Goal: Information Seeking & Learning: Learn about a topic

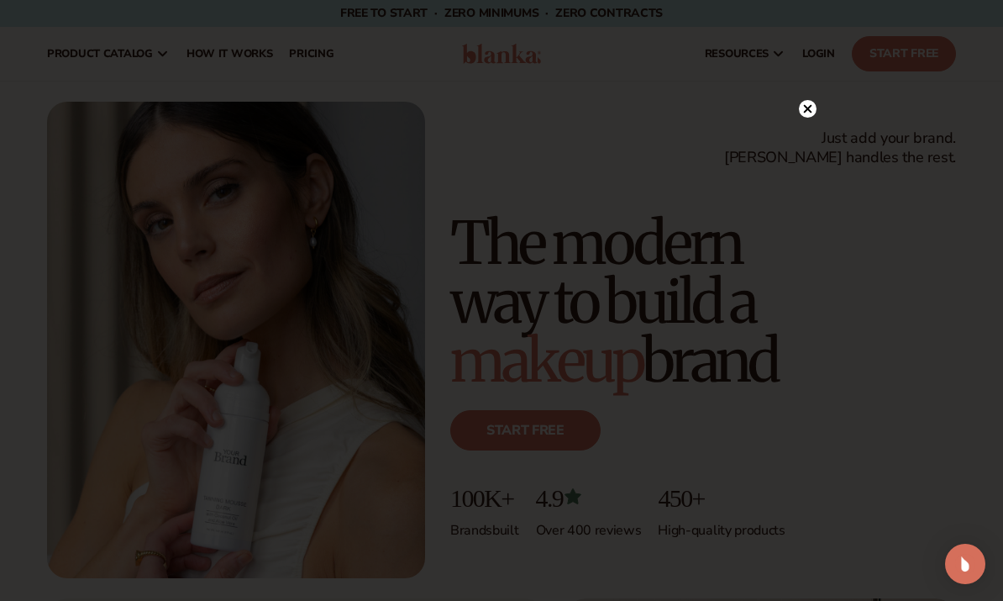
click at [807, 115] on circle at bounding box center [808, 109] width 18 height 18
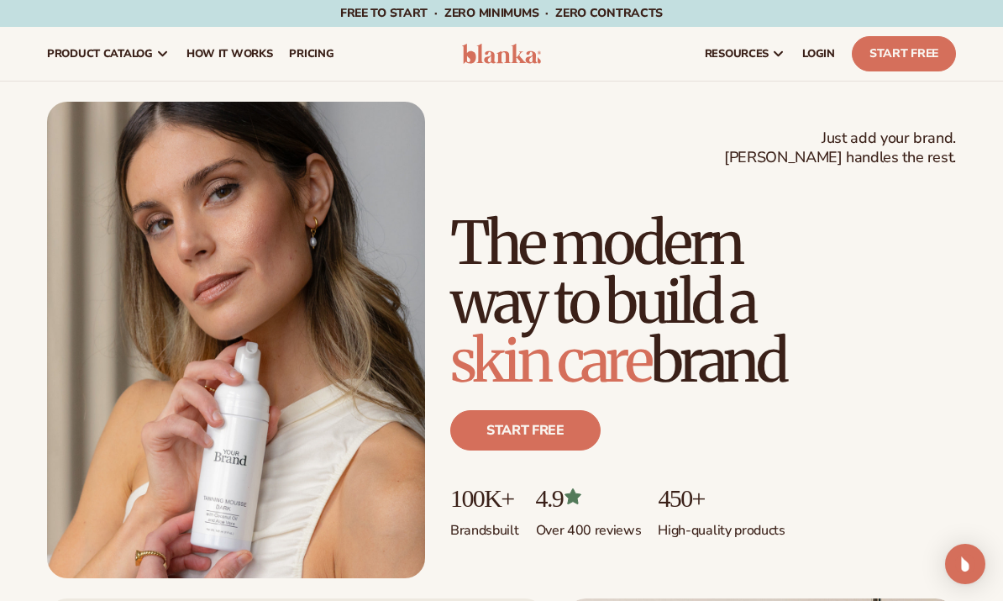
click at [305, 63] on link "pricing" at bounding box center [311, 54] width 61 height 54
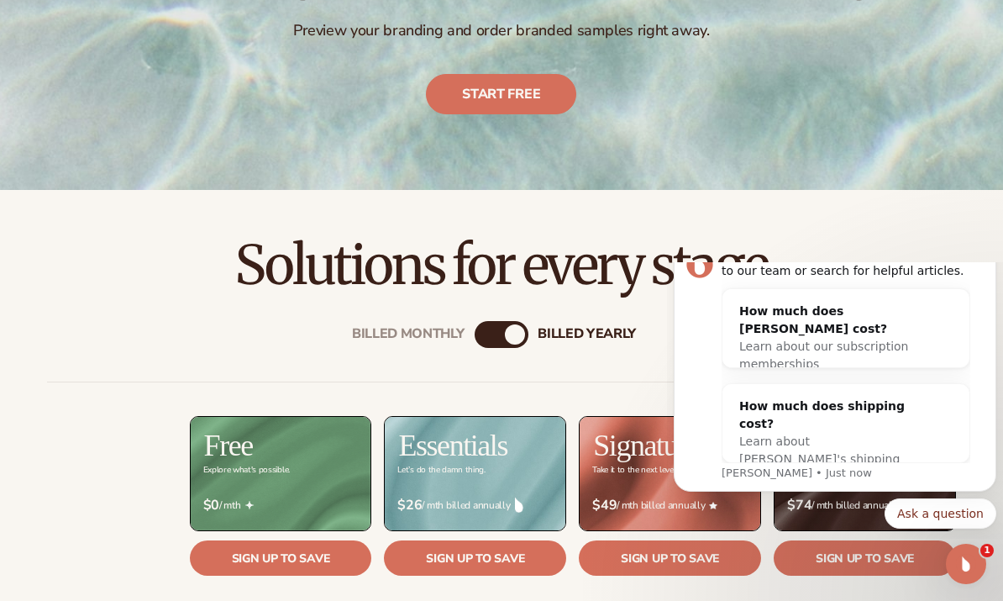
click at [969, 296] on div "How much does Blanka cost? Learn about our subscription memberships" at bounding box center [846, 337] width 247 height 97
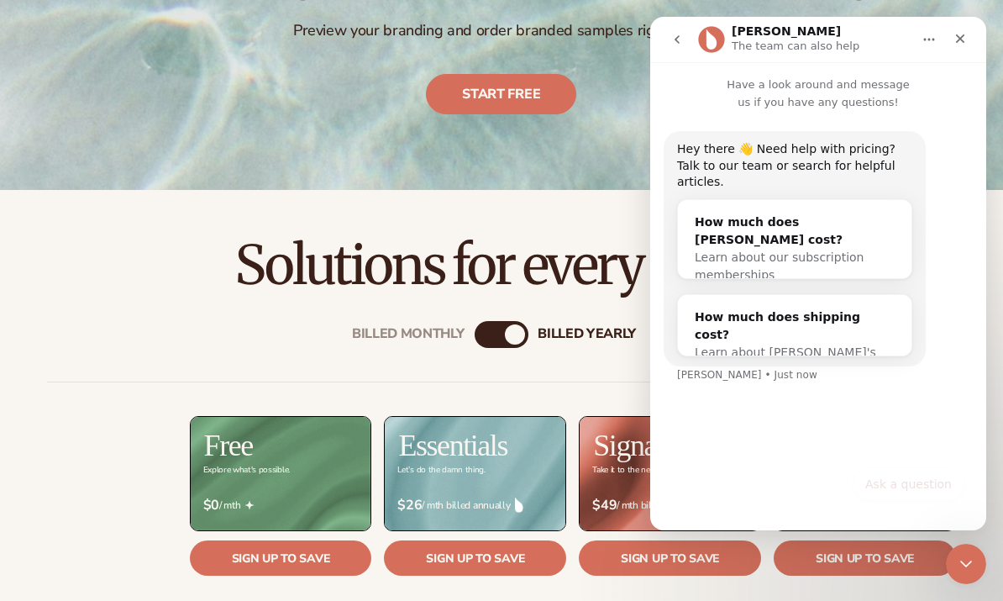
scroll to position [247, 0]
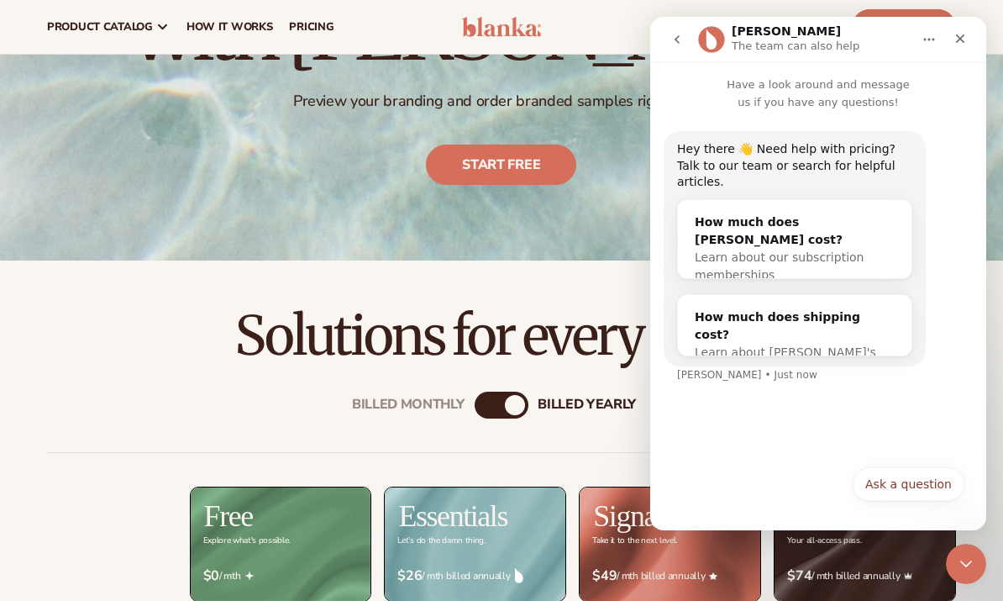
click at [576, 308] on h2 "Solutions for every stage" at bounding box center [501, 336] width 909 height 56
click at [962, 48] on div "Close" at bounding box center [960, 39] width 30 height 30
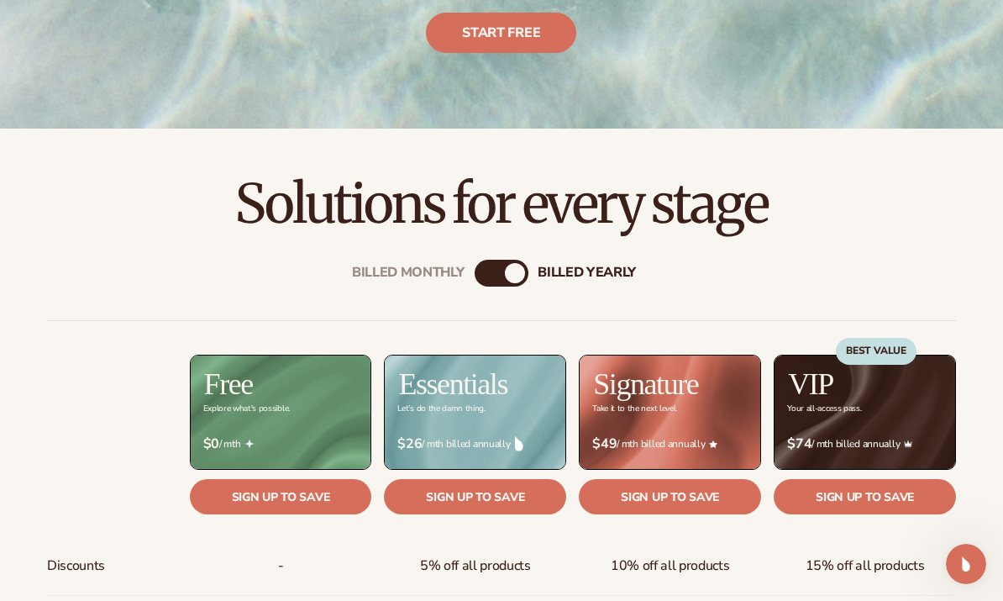
scroll to position [450, 0]
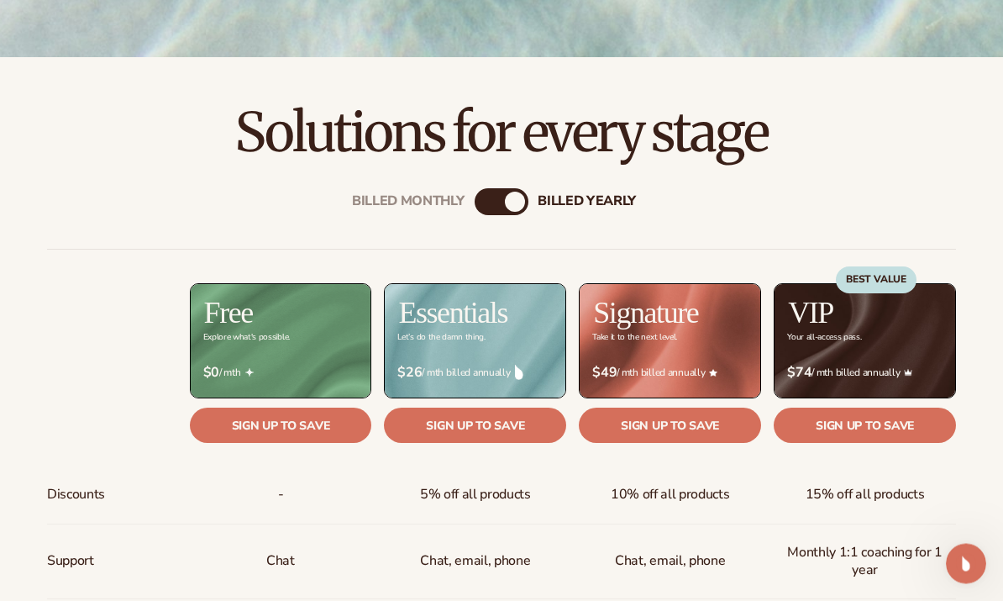
click at [486, 197] on div "Billed Monthly" at bounding box center [485, 202] width 20 height 20
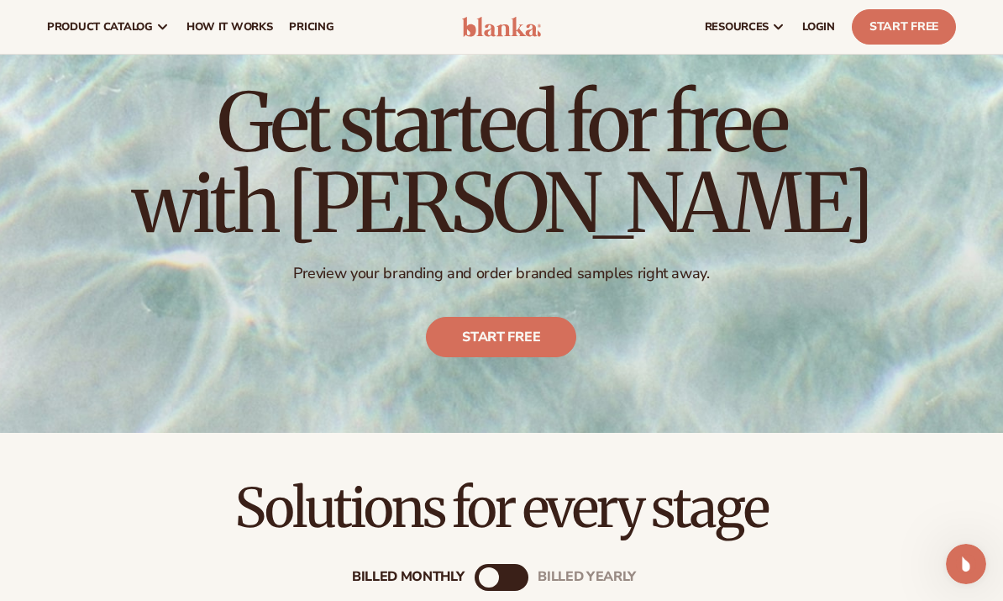
scroll to position [0, 0]
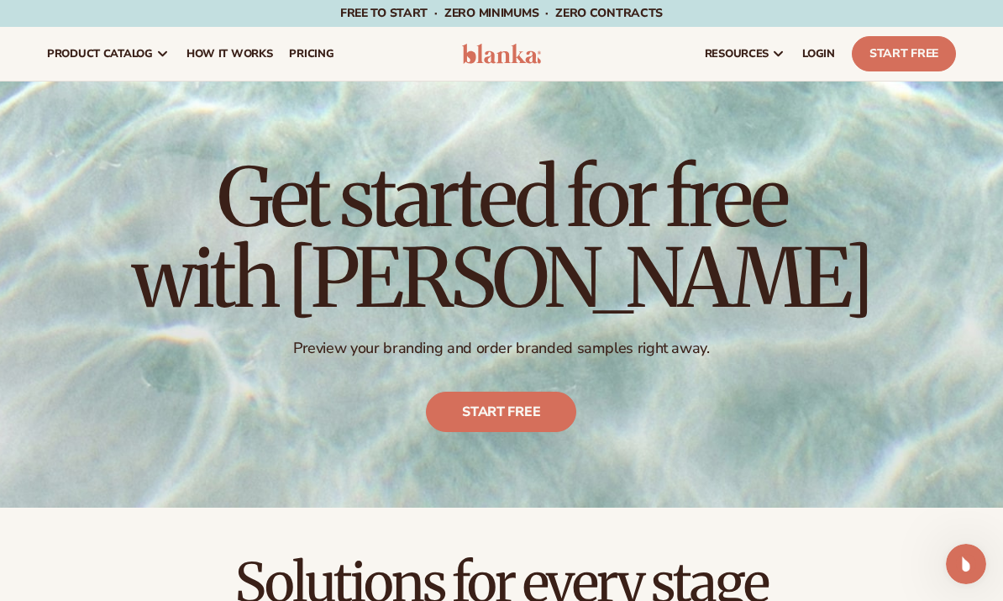
click at [239, 50] on span "How It Works" at bounding box center [230, 53] width 87 height 13
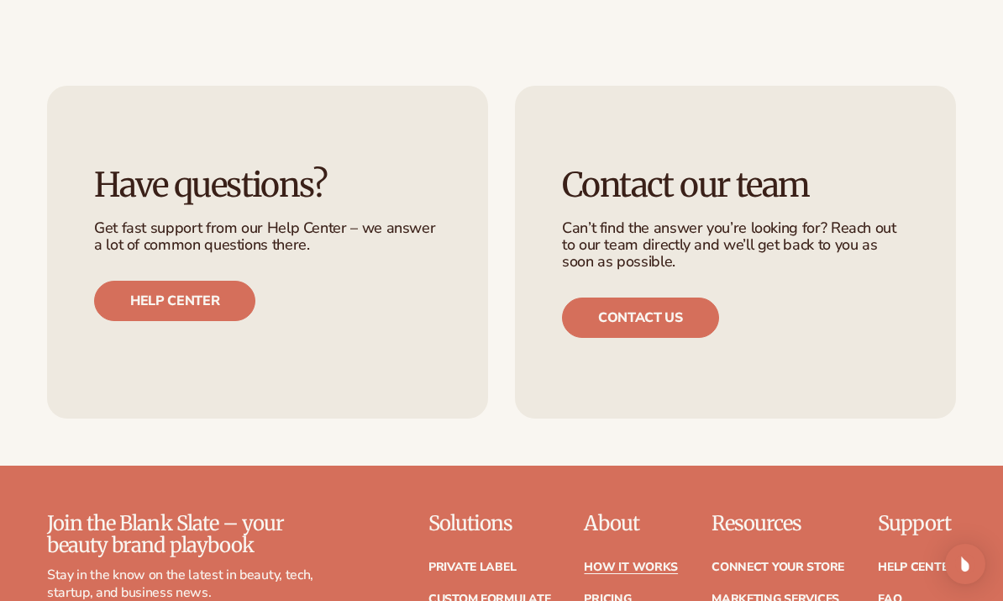
scroll to position [3329, 0]
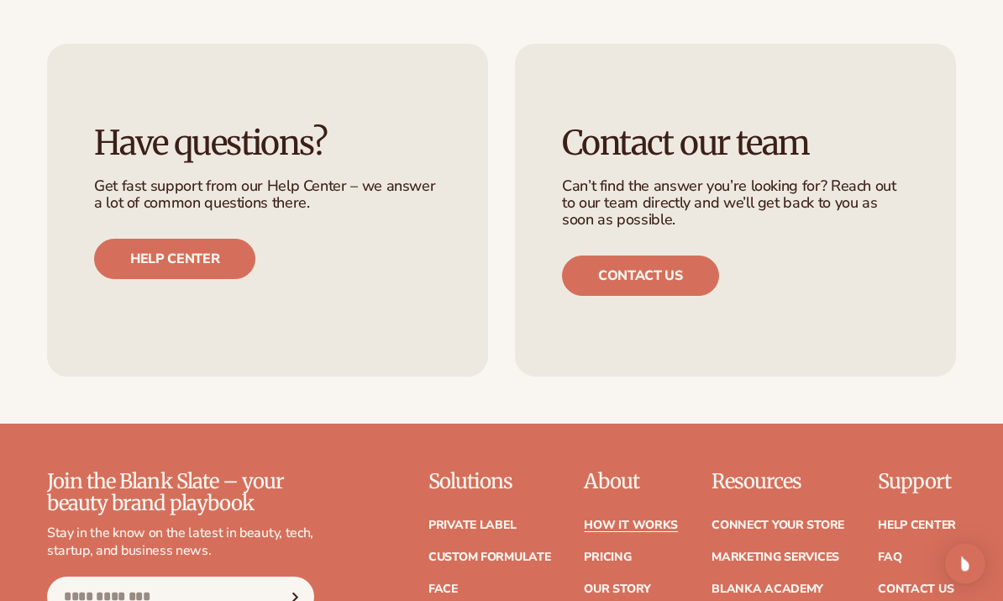
click at [932, 503] on ul "Help Center FAQ Contact Us" at bounding box center [917, 549] width 78 height 92
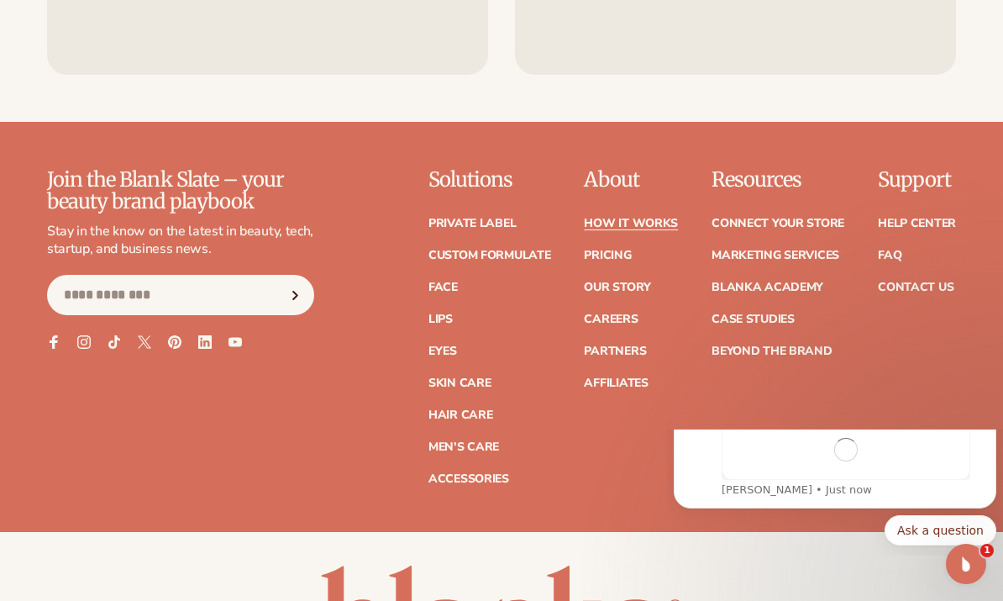
scroll to position [0, 0]
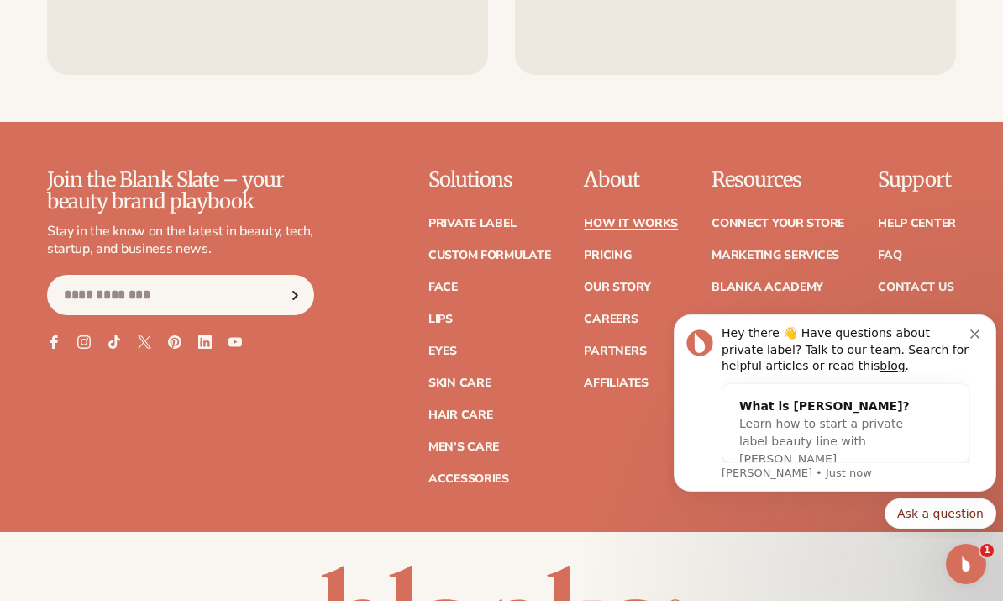
click at [982, 329] on button "Dismiss notification" at bounding box center [976, 331] width 13 height 13
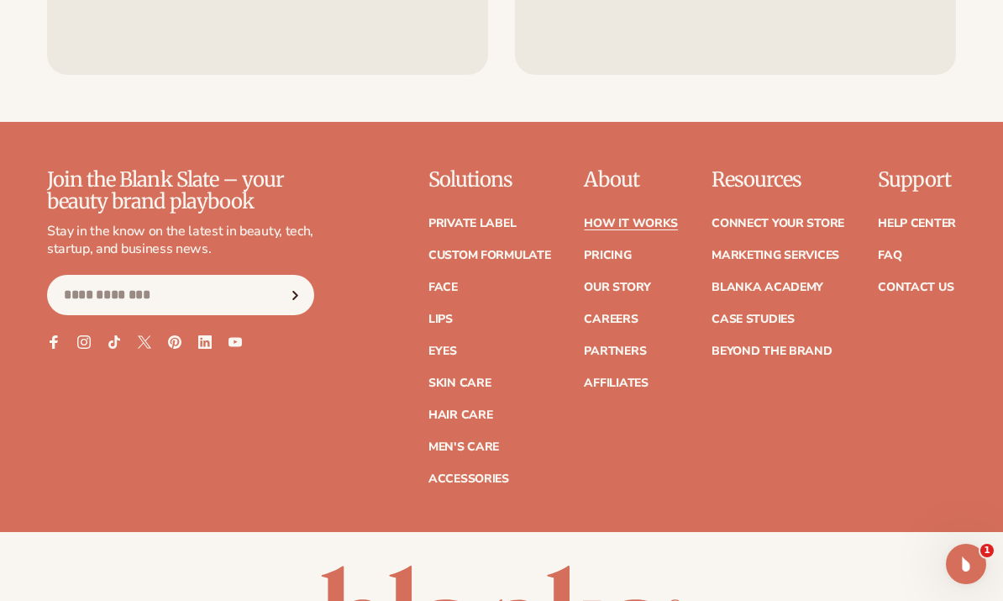
click at [791, 281] on link "Blanka Academy" at bounding box center [768, 287] width 112 height 12
